Goal: Task Accomplishment & Management: Manage account settings

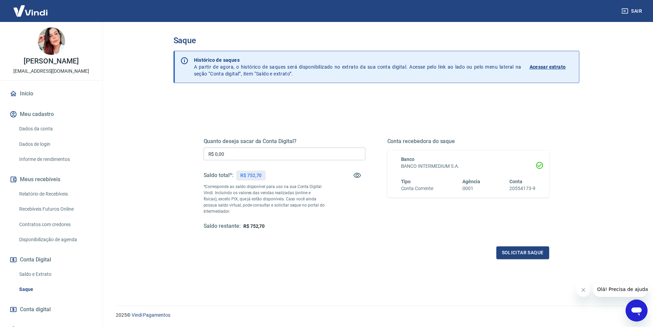
click at [250, 153] on input "R$ 0,00" at bounding box center [285, 153] width 162 height 13
type input "R$ 750,00"
click at [526, 254] on button "Solicitar saque" at bounding box center [522, 252] width 53 height 13
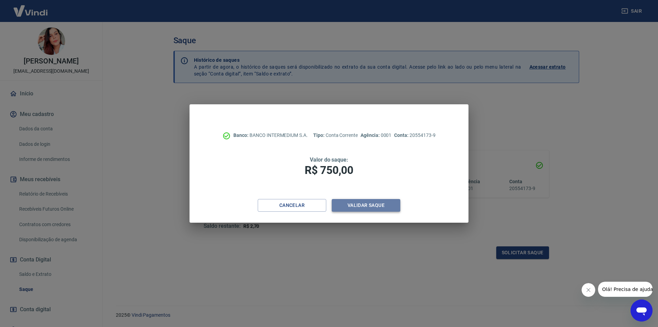
click at [354, 200] on button "Validar saque" at bounding box center [366, 205] width 69 height 13
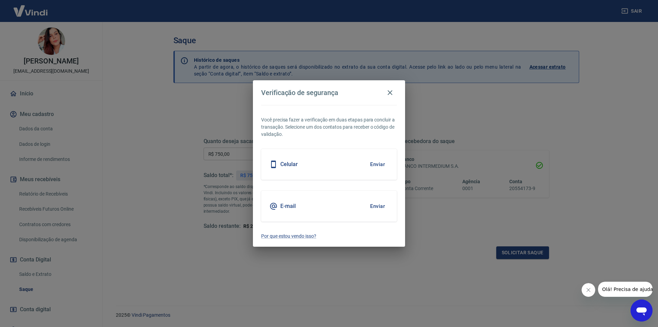
click at [379, 207] on button "Enviar" at bounding box center [377, 206] width 22 height 14
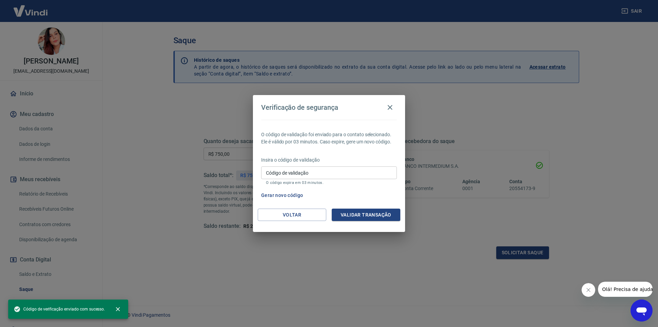
click at [320, 173] on input "Código de validação" at bounding box center [329, 172] width 136 height 13
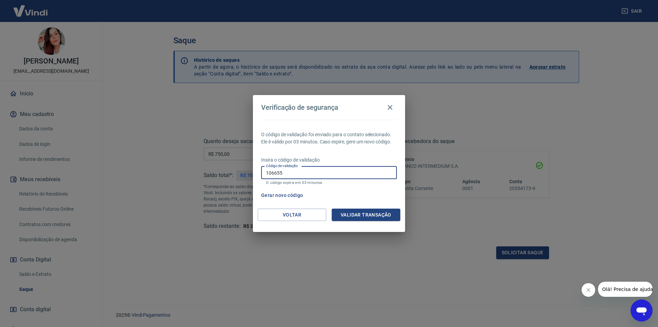
type input "106655"
click at [374, 216] on button "Validar transação" at bounding box center [366, 214] width 69 height 13
